Goal: Navigation & Orientation: Find specific page/section

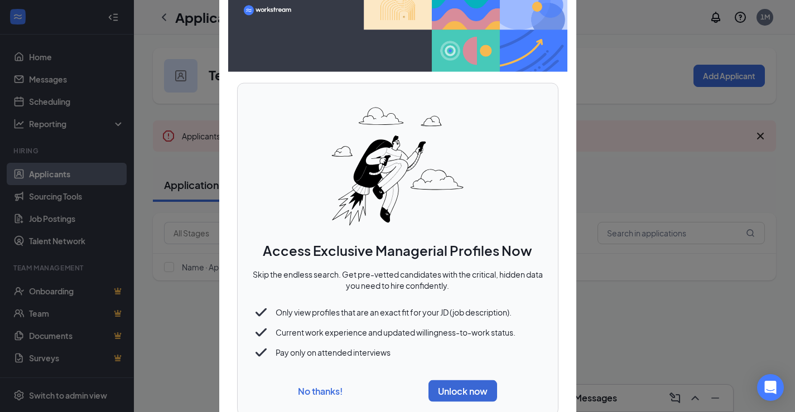
click at [323, 391] on button "No thanks!" at bounding box center [320, 391] width 45 height 12
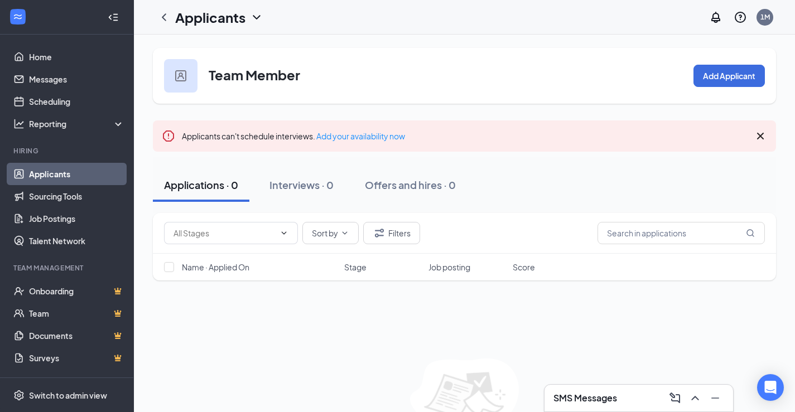
click at [238, 80] on h3 "Team Member" at bounding box center [254, 74] width 91 height 19
click at [186, 79] on div at bounding box center [180, 75] width 33 height 33
click at [254, 17] on icon "ChevronDown" at bounding box center [256, 17] width 13 height 13
click at [221, 48] on link "Applicants" at bounding box center [242, 48] width 120 height 11
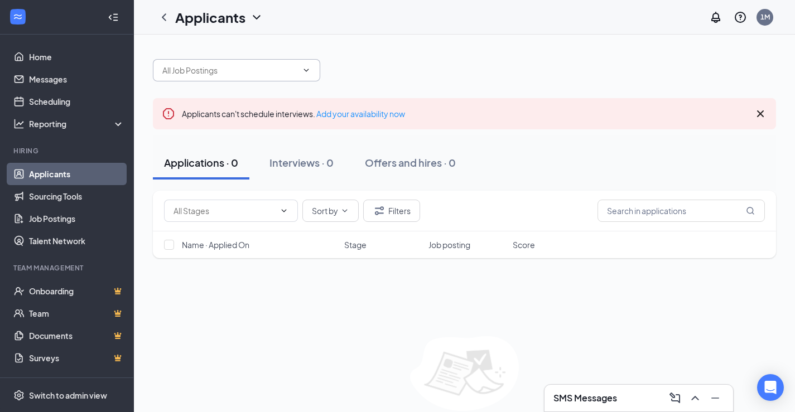
click at [298, 74] on span at bounding box center [236, 70] width 167 height 22
click at [309, 70] on icon "ChevronDown" at bounding box center [306, 70] width 9 height 9
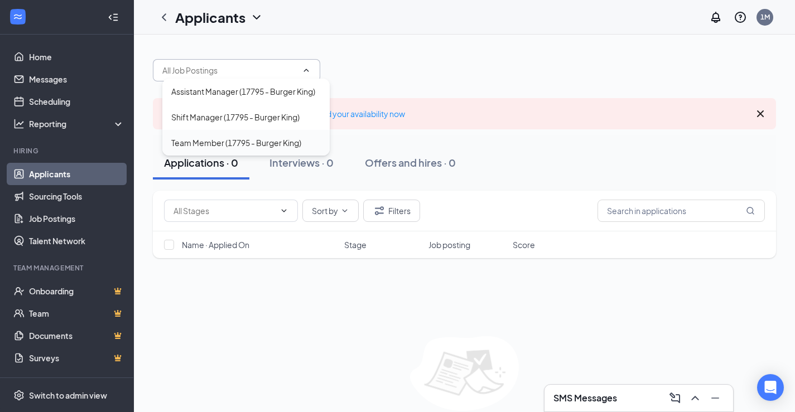
click at [245, 144] on div "Team Member (17795 - Burger King)" at bounding box center [236, 143] width 130 height 12
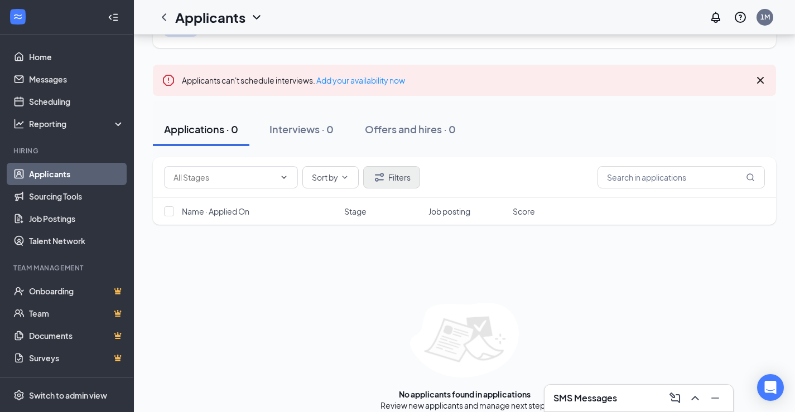
scroll to position [68, 0]
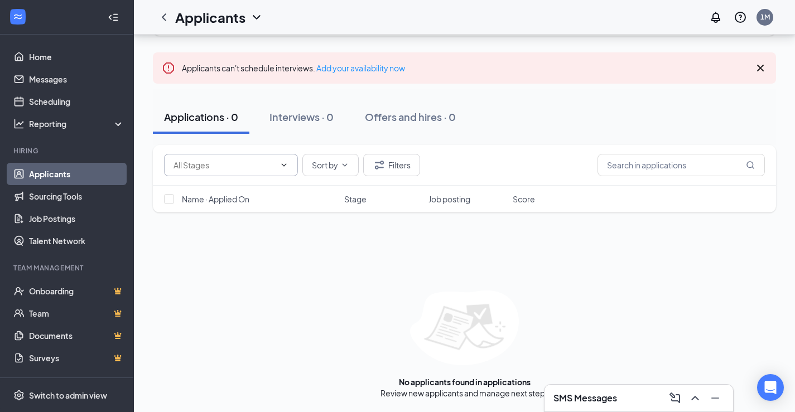
click at [285, 164] on icon "ChevronDown" at bounding box center [283, 165] width 9 height 9
click at [302, 258] on div "No options Sort by Filters Name · Applied On Stage Job posting Score No applica…" at bounding box center [464, 272] width 623 height 254
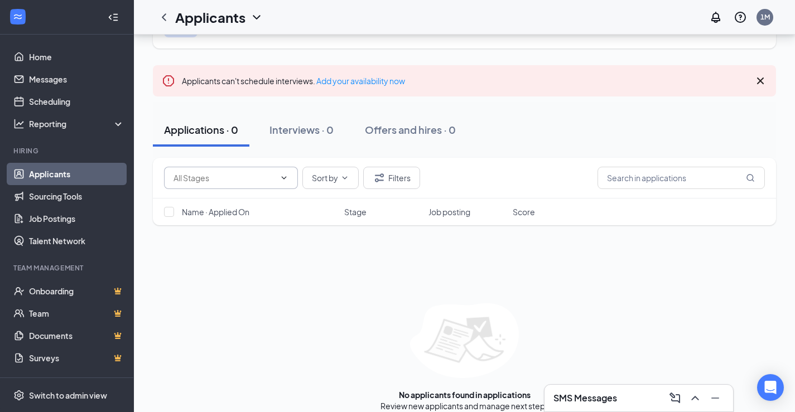
scroll to position [0, 0]
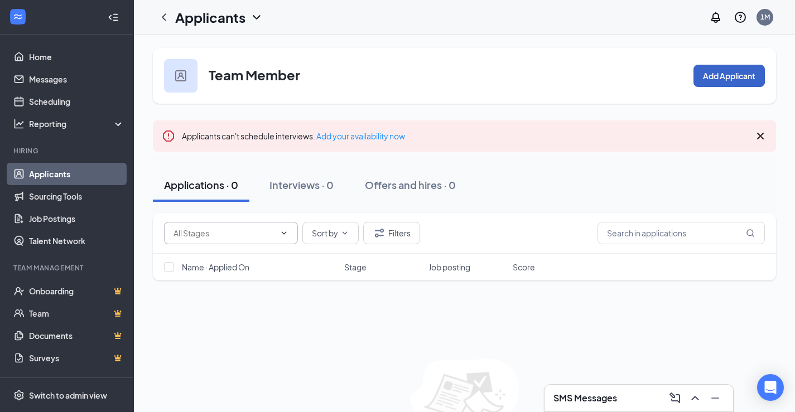
click at [723, 77] on button "Add Applicant" at bounding box center [728, 76] width 71 height 22
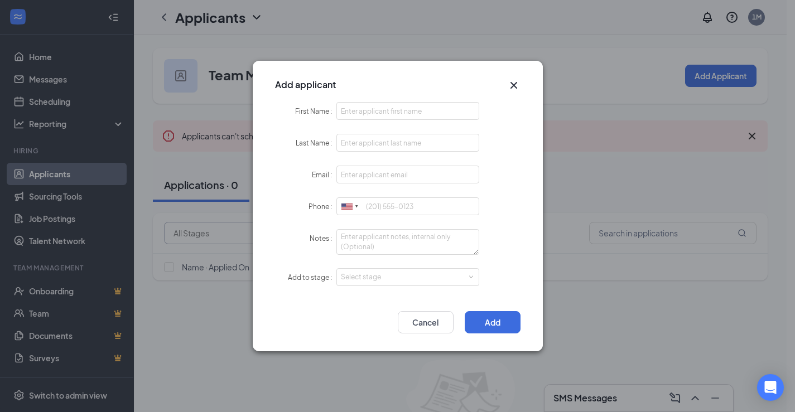
click at [516, 88] on icon "Cross" at bounding box center [513, 85] width 7 height 7
